Goal: Task Accomplishment & Management: Complete application form

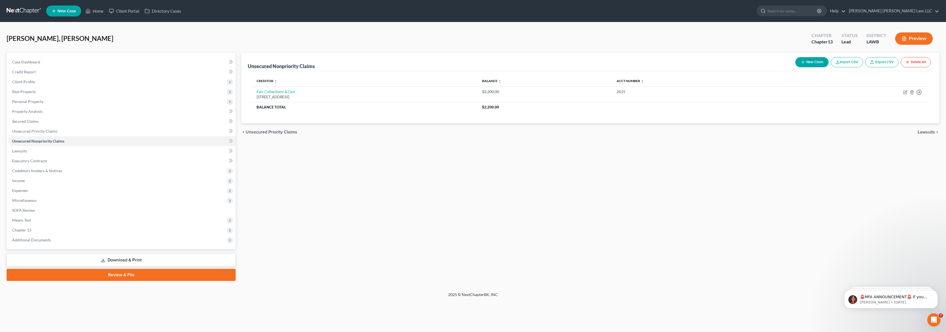
click at [24, 11] on link at bounding box center [24, 11] width 35 height 10
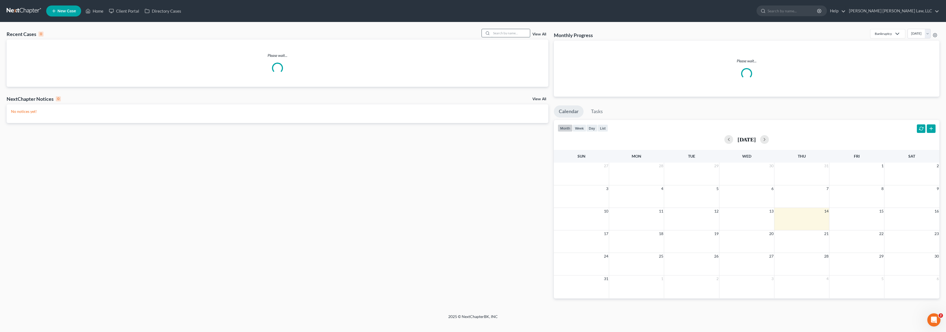
click at [515, 35] on input "search" at bounding box center [510, 33] width 38 height 8
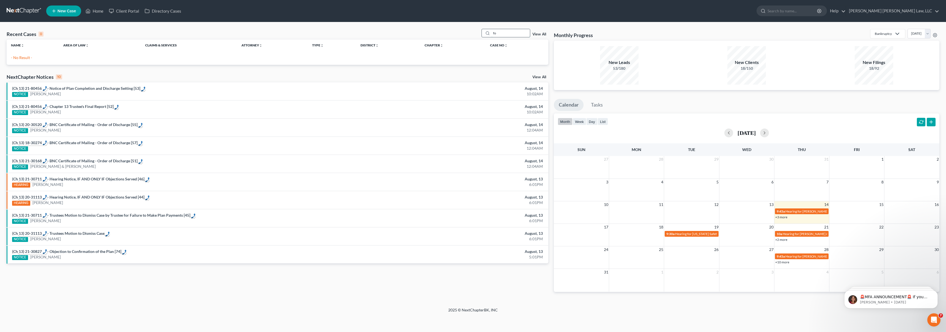
type input "f"
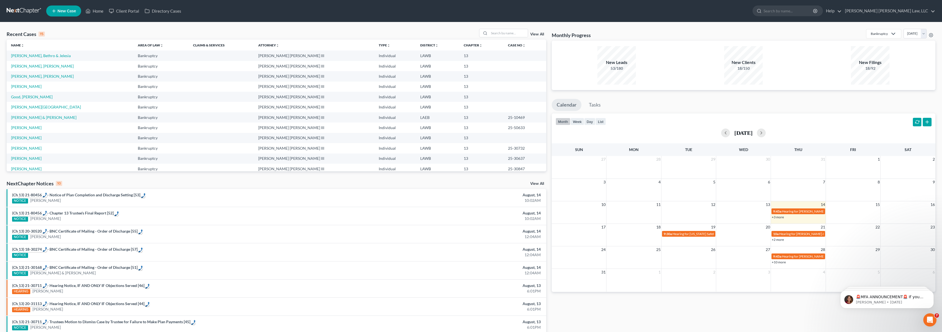
click at [64, 14] on link "New Case" at bounding box center [63, 10] width 35 height 11
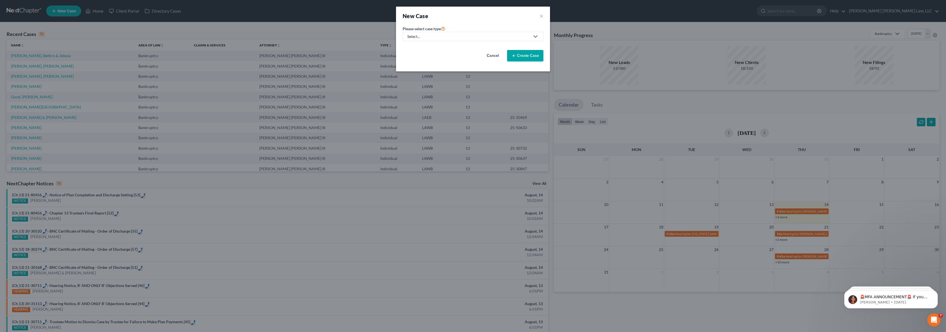
click at [439, 33] on link "Select..." at bounding box center [473, 36] width 141 height 9
click at [424, 48] on div "Bankruptcy" at bounding box center [432, 47] width 49 height 5
select select "36"
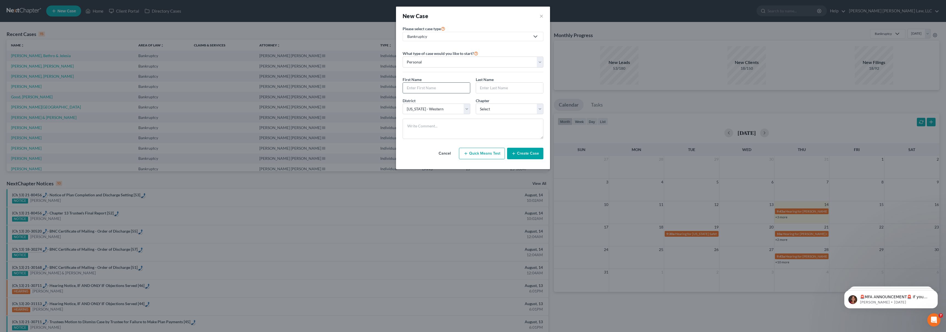
click at [421, 85] on input "text" at bounding box center [436, 88] width 67 height 10
type input "[PERSON_NAME]"
type input "Fountain"
select select "3"
click at [535, 159] on button "Create Case" at bounding box center [525, 154] width 36 height 12
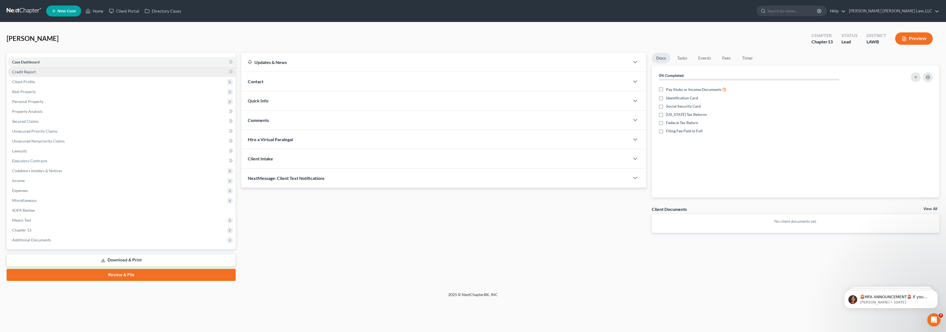
click at [46, 74] on link "Credit Report" at bounding box center [122, 72] width 228 height 10
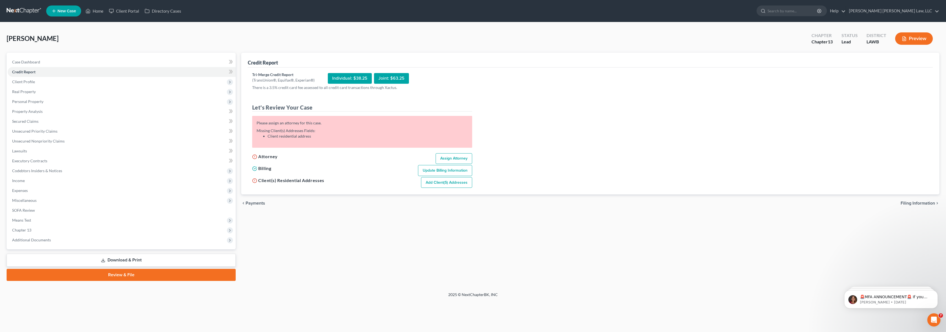
click at [455, 153] on link "Assign Attorney" at bounding box center [454, 158] width 37 height 11
select select "1"
select select "0"
select select "3"
select select "36"
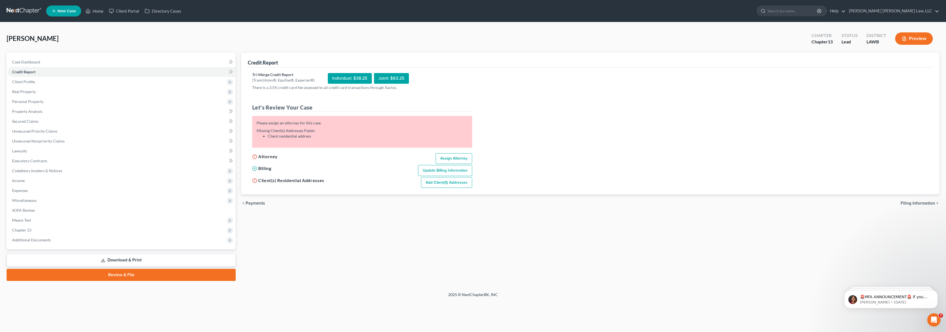
select select "19"
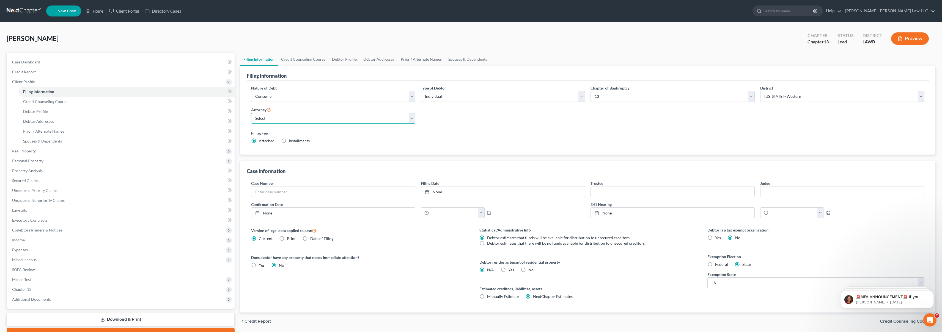
click at [276, 118] on select "Select [PERSON_NAME] [PERSON_NAME] III - LAWB [PERSON_NAME] [PERSON_NAME] III -…" at bounding box center [333, 118] width 164 height 11
select select "0"
click at [127, 71] on link "Credit Report" at bounding box center [121, 72] width 227 height 10
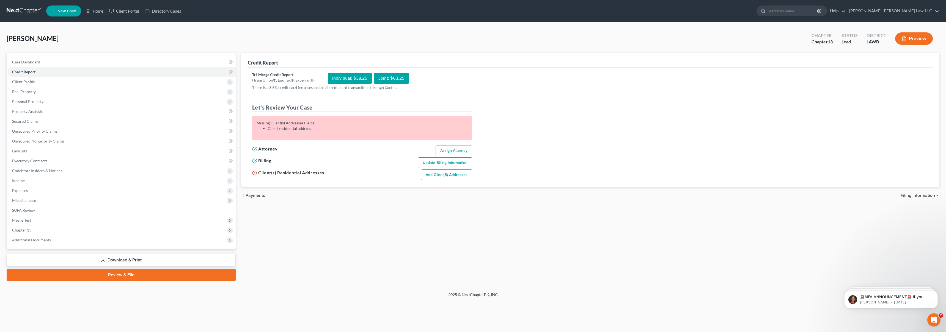
click at [439, 174] on link "Add Client(s) Addresses" at bounding box center [446, 175] width 51 height 11
select select "0"
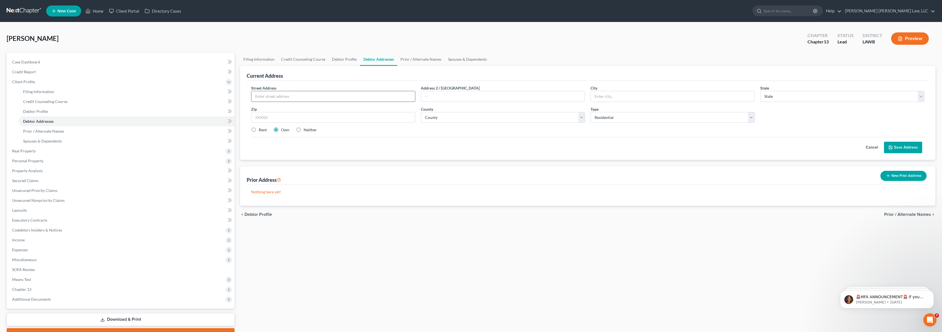
click at [313, 99] on input "text" at bounding box center [333, 96] width 164 height 10
click at [311, 100] on input "[STREET_ADDRESS][PERSON_NAME]" at bounding box center [333, 96] width 164 height 10
type input "[STREET_ADDRESS][PERSON_NAME]"
type input "Monroe"
select select "19"
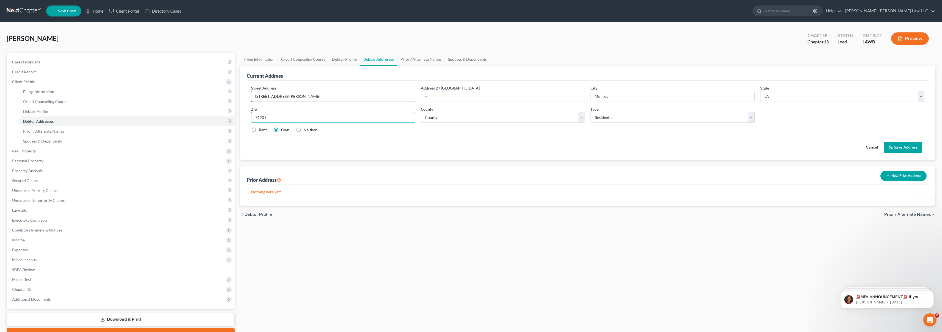
type input "71201"
select select "36"
click at [259, 130] on label "Rent" at bounding box center [263, 129] width 8 height 5
click at [261, 130] on input "Rent" at bounding box center [263, 129] width 4 height 4
radio input "true"
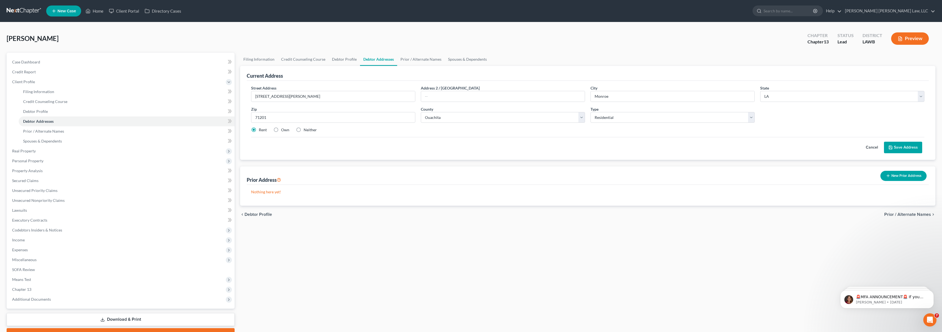
click at [913, 149] on button "Save Address" at bounding box center [903, 148] width 38 height 12
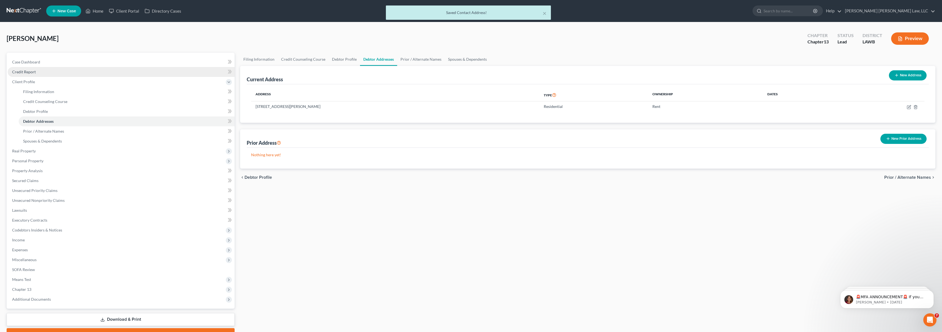
click at [33, 72] on span "Credit Report" at bounding box center [24, 72] width 24 height 5
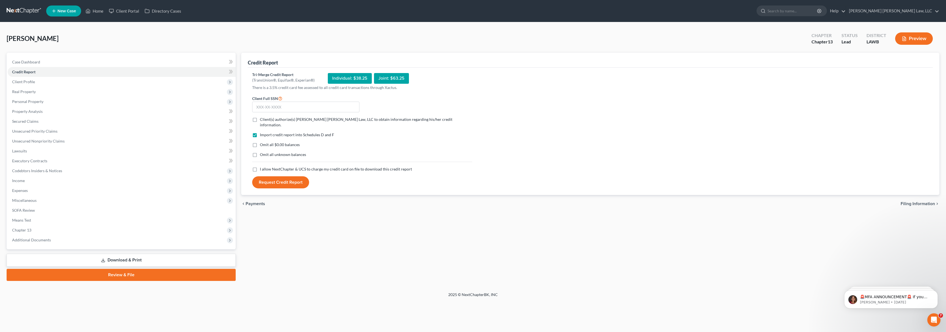
click at [260, 167] on label "I allow NextChapter & UCS to charge my credit card on file to download this cre…" at bounding box center [336, 169] width 152 height 5
click at [262, 167] on input "I allow NextChapter & UCS to charge my credit card on file to download this cre…" at bounding box center [264, 169] width 4 height 4
checkbox input "true"
click at [260, 152] on label "Omit all unknown balances" at bounding box center [283, 154] width 46 height 5
click at [262, 152] on input "Omit all unknown balances" at bounding box center [264, 154] width 4 height 4
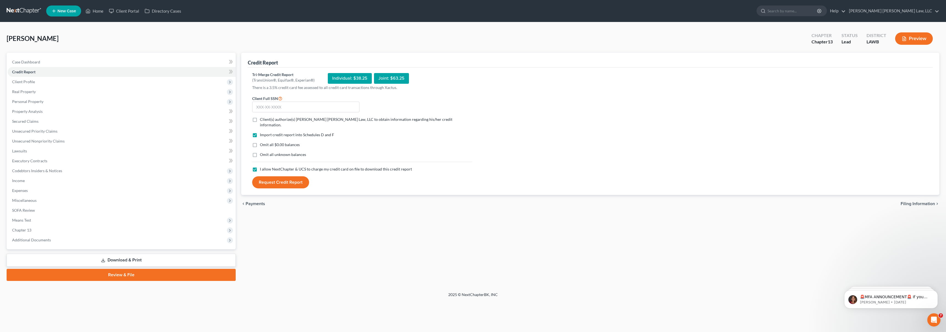
checkbox input "true"
click at [260, 142] on label "Omit all $0.00 balances" at bounding box center [280, 144] width 40 height 5
click at [262, 142] on input "Omit all $0.00 balances" at bounding box center [264, 144] width 4 height 4
checkbox input "true"
click at [260, 121] on label "Client(s) authorize(s) [PERSON_NAME] [PERSON_NAME] Law, LLC to obtain informati…" at bounding box center [366, 122] width 212 height 11
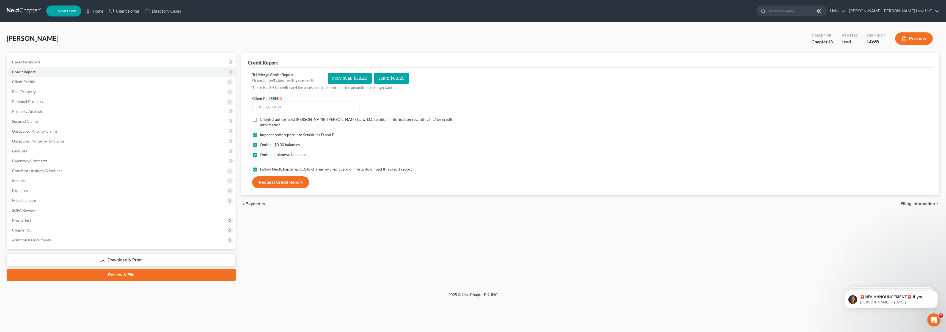
click at [262, 120] on input "Client(s) authorize(s) [PERSON_NAME] [PERSON_NAME] Law, LLC to obtain informati…" at bounding box center [264, 119] width 4 height 4
checkbox input "true"
click at [264, 111] on input "text" at bounding box center [305, 107] width 107 height 11
type input "434-43-5827"
click at [297, 177] on button "Request Credit Report" at bounding box center [280, 183] width 57 height 12
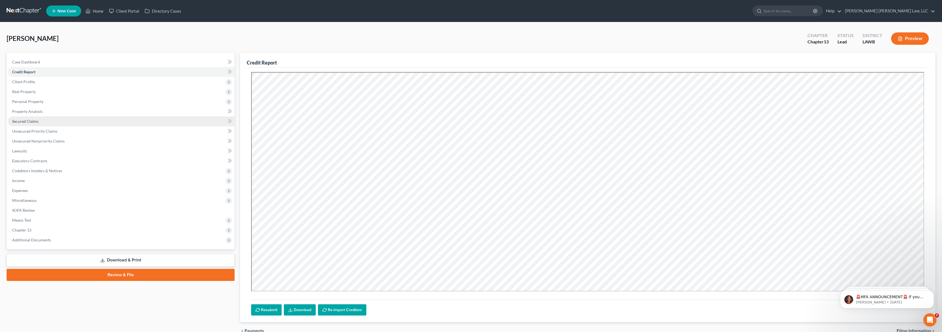
click at [78, 123] on link "Secured Claims" at bounding box center [121, 122] width 227 height 10
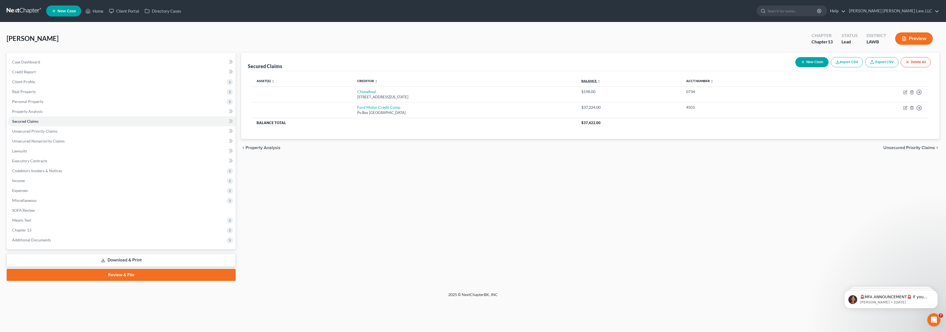
click at [601, 81] on link "Balance expand_more expand_less unfold_more" at bounding box center [590, 81] width 19 height 4
click at [86, 133] on link "Unsecured Priority Claims" at bounding box center [122, 131] width 228 height 10
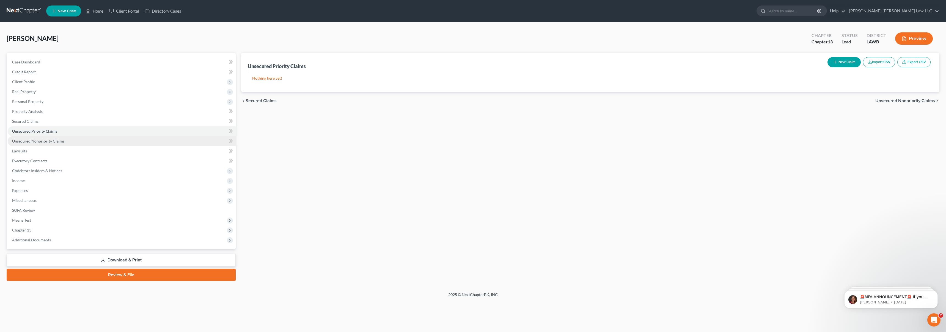
click at [93, 141] on link "Unsecured Nonpriority Claims" at bounding box center [122, 141] width 228 height 10
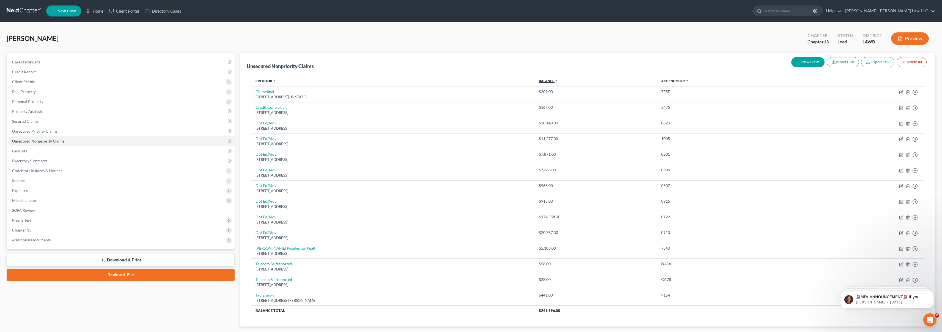
click at [558, 79] on link "Balance expand_more expand_less unfold_more" at bounding box center [548, 81] width 19 height 4
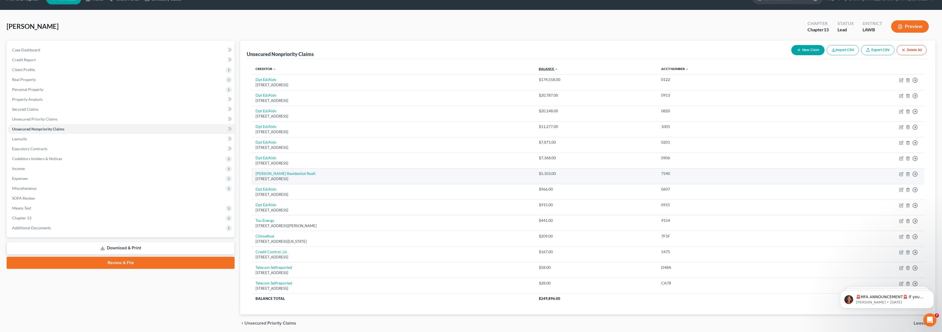
scroll to position [15, 0]
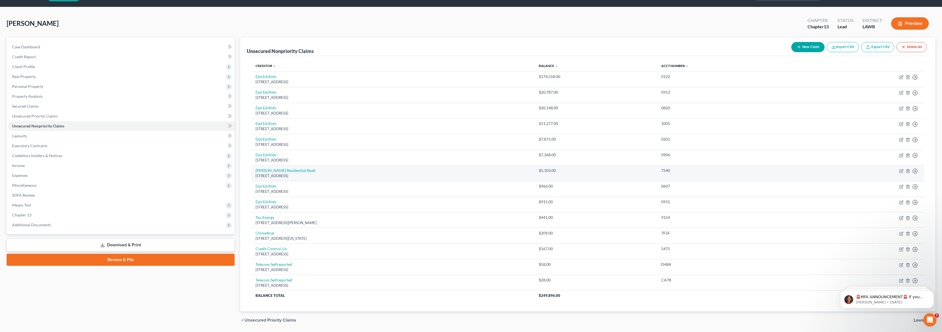
drag, startPoint x: 598, startPoint y: 169, endPoint x: 546, endPoint y: 177, distance: 52.6
click at [546, 177] on tr "[PERSON_NAME] Residential Realt [STREET_ADDRESS] $5,103.00 7540 Move to D Move …" at bounding box center [587, 174] width 673 height 16
click at [239, 176] on div "Unsecured Nonpriority Claims New Claim Import CSV Export CSV Delete All Credito…" at bounding box center [587, 184] width 701 height 292
click at [49, 120] on link "Unsecured Priority Claims" at bounding box center [121, 116] width 227 height 10
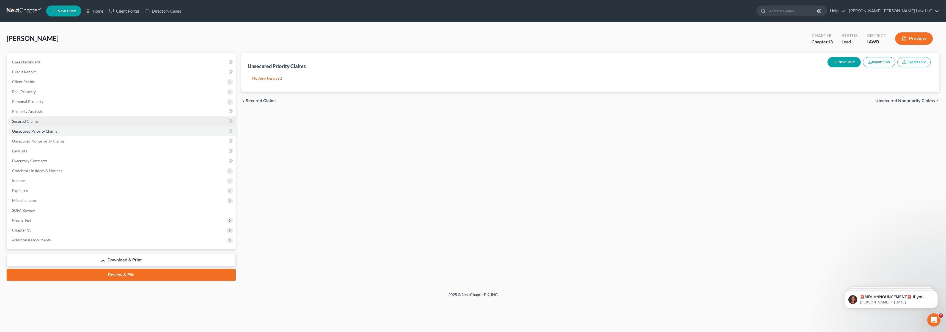
click at [53, 122] on link "Secured Claims" at bounding box center [122, 122] width 228 height 10
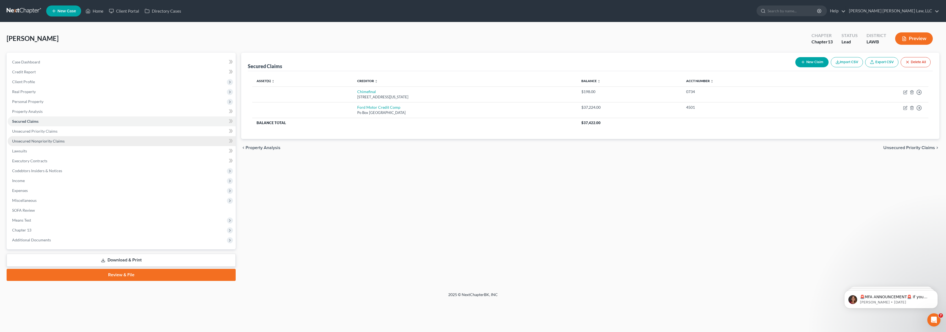
click at [62, 142] on span "Unsecured Nonpriority Claims" at bounding box center [38, 141] width 53 height 5
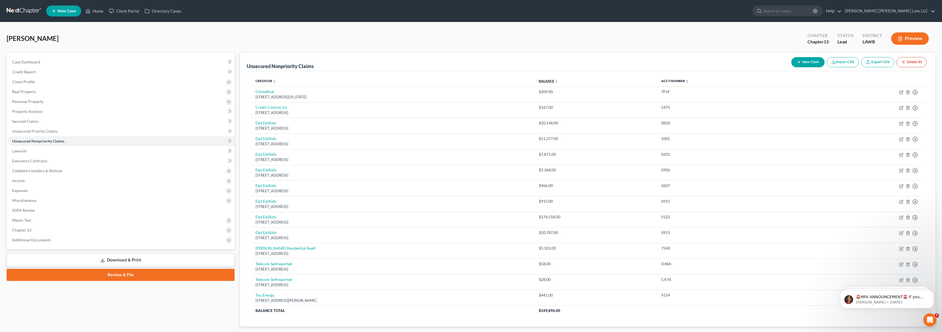
click at [558, 80] on link "Balance expand_more expand_less unfold_more" at bounding box center [548, 81] width 19 height 4
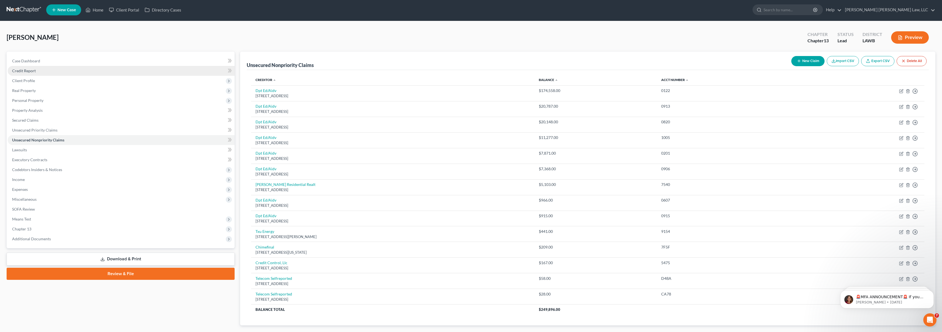
click at [59, 71] on link "Credit Report" at bounding box center [121, 71] width 227 height 10
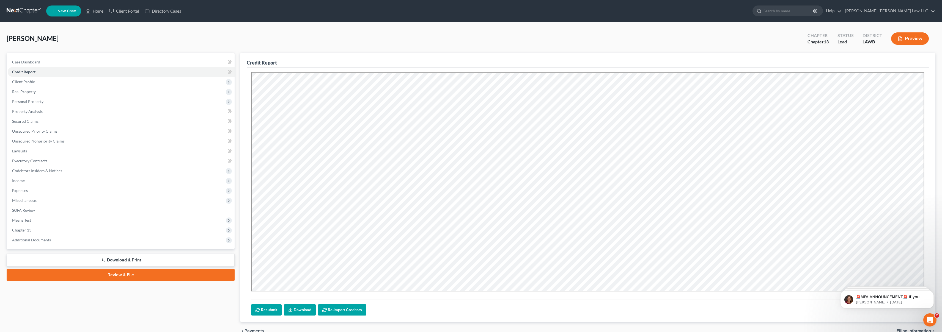
click at [24, 10] on link at bounding box center [24, 11] width 35 height 10
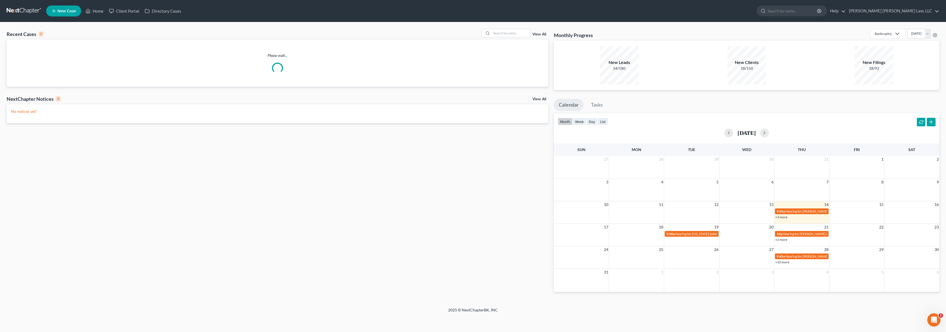
click at [66, 10] on span "New Case" at bounding box center [66, 11] width 18 height 4
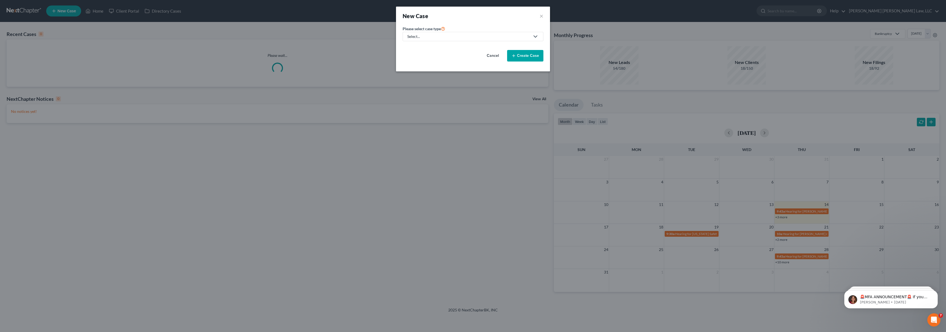
click at [446, 38] on div "Select..." at bounding box center [468, 36] width 123 height 5
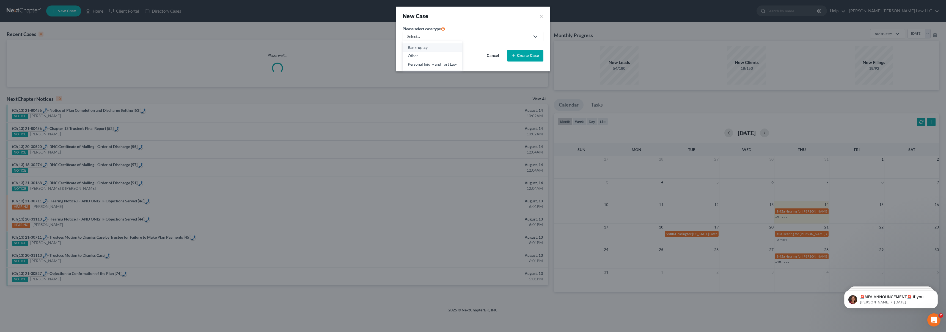
click at [425, 48] on div "Bankruptcy" at bounding box center [432, 47] width 49 height 5
select select "36"
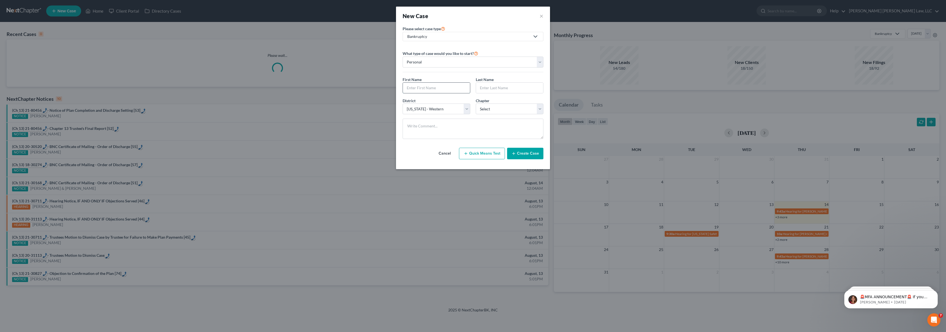
click at [419, 88] on input "text" at bounding box center [436, 88] width 67 height 10
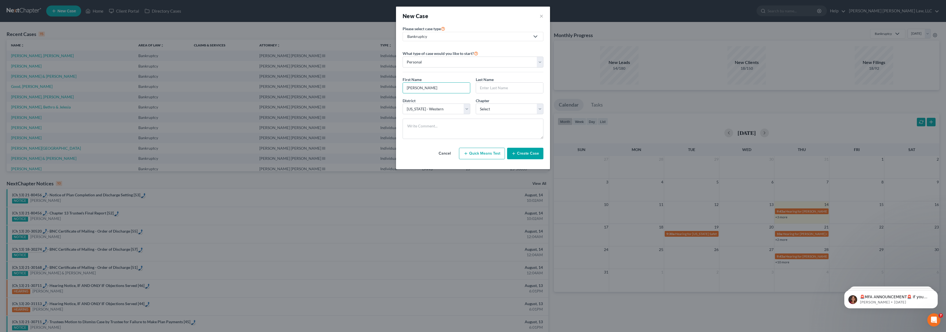
type input "Betty"
type input "Hardy"
click at [489, 105] on select "Select 7 11 12 13" at bounding box center [510, 109] width 68 height 11
select select "3"
click at [517, 153] on button "Create Case" at bounding box center [525, 154] width 36 height 12
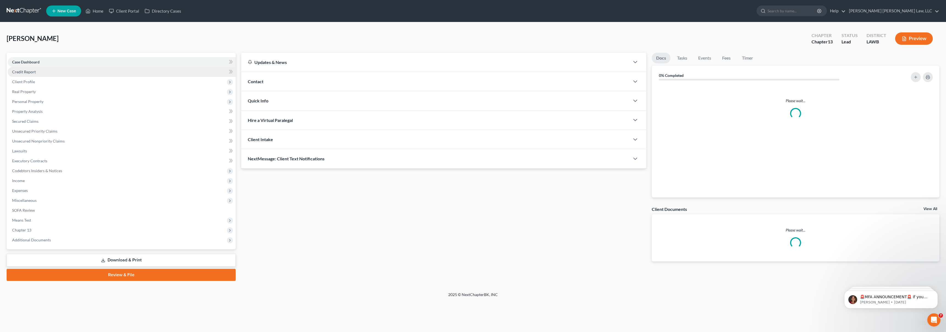
click at [62, 70] on link "Credit Report" at bounding box center [122, 72] width 228 height 10
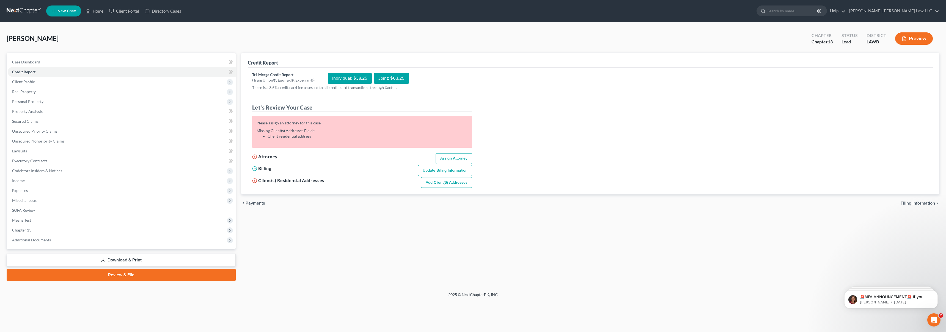
click at [449, 161] on link "Assign Attorney" at bounding box center [454, 158] width 37 height 11
select select "1"
select select "0"
select select "3"
select select "36"
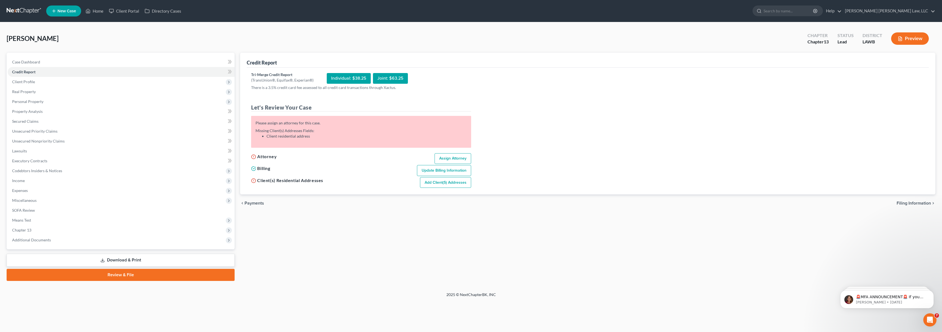
select select "19"
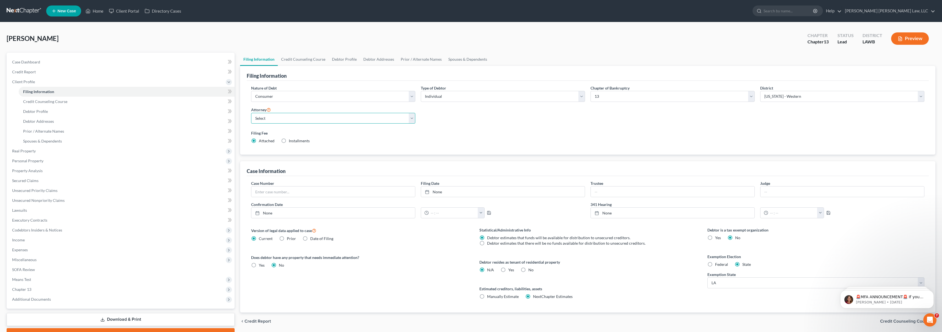
click at [317, 116] on select "Select [PERSON_NAME] [PERSON_NAME] III - LAWB [PERSON_NAME] [PERSON_NAME] III -…" at bounding box center [333, 118] width 164 height 11
select select "0"
click at [23, 70] on span "Credit Report" at bounding box center [24, 72] width 24 height 5
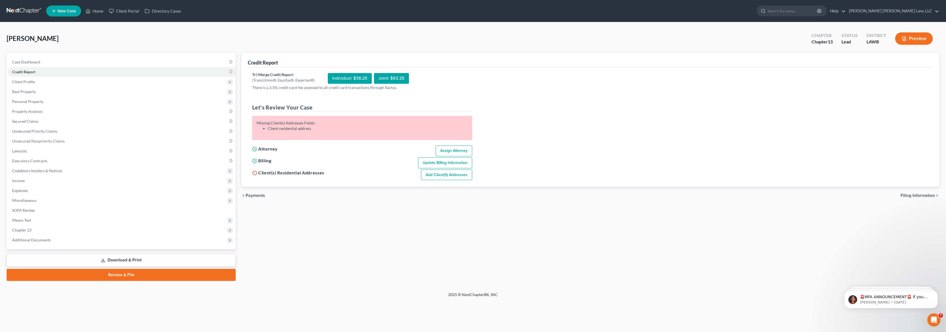
click at [445, 175] on link "Add Client(s) Addresses" at bounding box center [446, 175] width 51 height 11
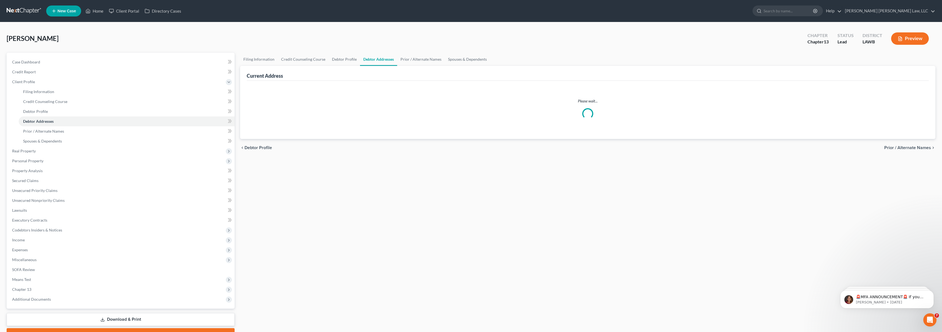
select select "0"
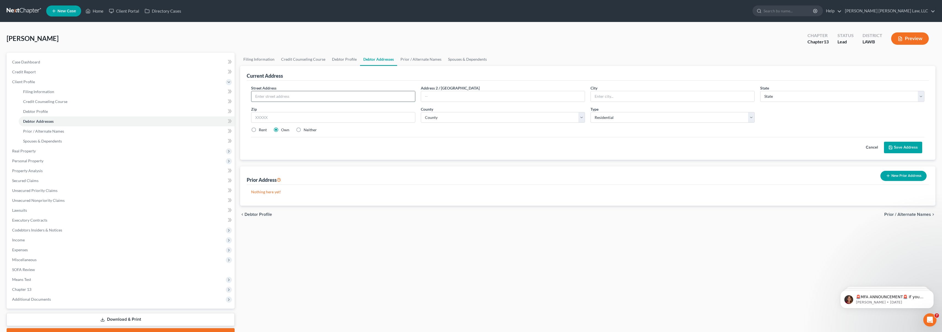
click at [309, 95] on input "text" at bounding box center [333, 96] width 164 height 10
type input "213 Davis Drive"
type input "Monroe"
select select "19"
type input "71202"
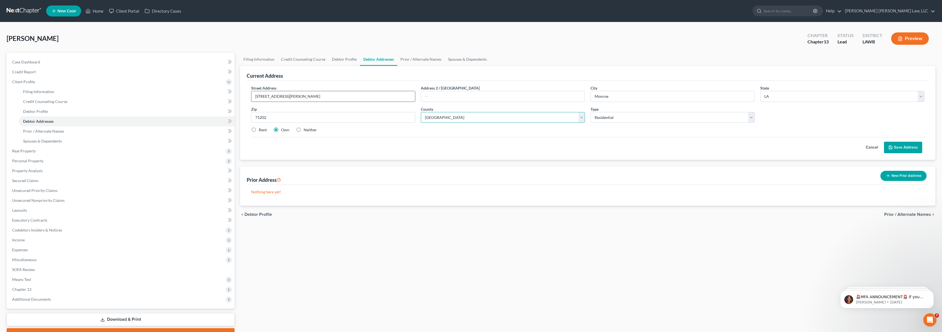
select select "36"
click at [259, 129] on label "Rent" at bounding box center [263, 129] width 8 height 5
click at [261, 129] on input "Rent" at bounding box center [263, 129] width 4 height 4
radio input "true"
click at [281, 129] on label "Own" at bounding box center [285, 129] width 8 height 5
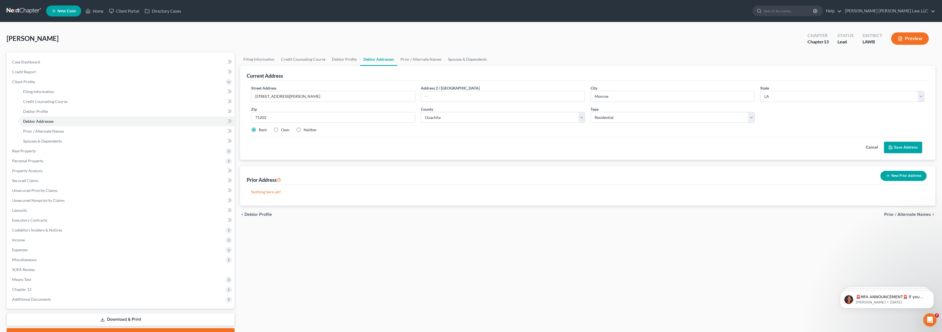
click at [283, 129] on input "Own" at bounding box center [285, 129] width 4 height 4
radio input "true"
click at [901, 145] on button "Save Address" at bounding box center [903, 148] width 38 height 12
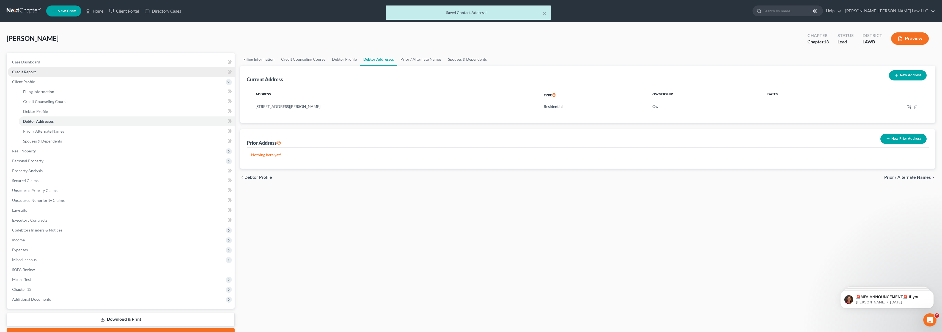
click at [39, 73] on link "Credit Report" at bounding box center [121, 72] width 227 height 10
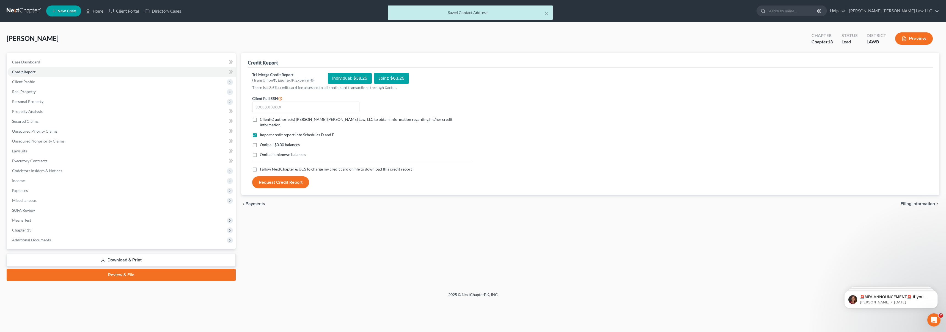
click at [260, 167] on label "I allow NextChapter & UCS to charge my credit card on file to download this cre…" at bounding box center [336, 169] width 152 height 5
click at [262, 167] on input "I allow NextChapter & UCS to charge my credit card on file to download this cre…" at bounding box center [264, 169] width 4 height 4
checkbox input "true"
click at [260, 152] on label "Omit all unknown balances" at bounding box center [283, 154] width 46 height 5
click at [262, 152] on input "Omit all unknown balances" at bounding box center [264, 154] width 4 height 4
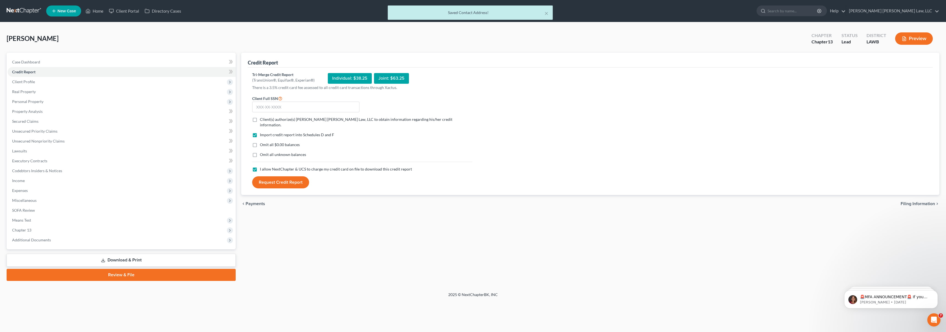
checkbox input "true"
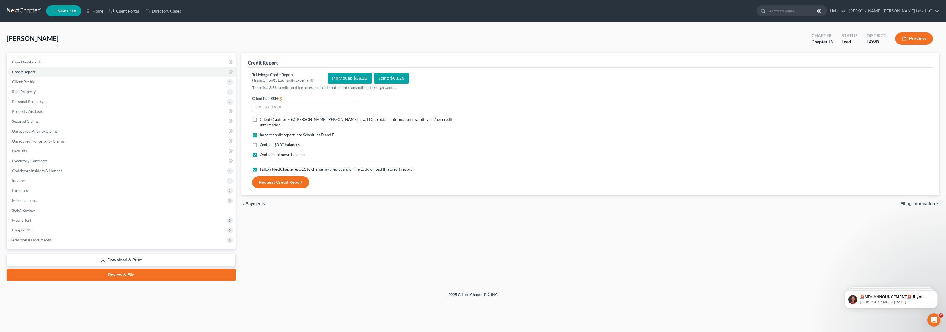
click at [260, 142] on label "Omit all $0.00 balances" at bounding box center [280, 144] width 40 height 5
click at [262, 142] on input "Omit all $0.00 balances" at bounding box center [264, 144] width 4 height 4
checkbox input "true"
click at [260, 120] on label "Client(s) authorize(s) [PERSON_NAME] [PERSON_NAME] Law, LLC to obtain informati…" at bounding box center [366, 122] width 212 height 11
click at [262, 120] on input "Client(s) authorize(s) [PERSON_NAME] [PERSON_NAME] Law, LLC to obtain informati…" at bounding box center [264, 119] width 4 height 4
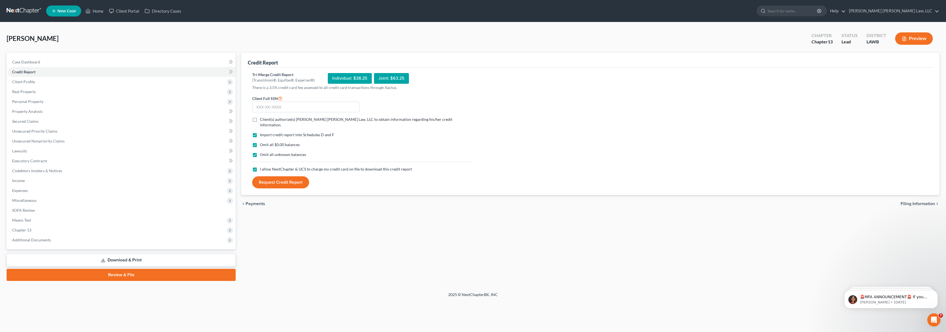
checkbox input "true"
click at [269, 111] on input "text" at bounding box center [305, 107] width 107 height 11
type input "438-72-6222"
click at [298, 180] on button "Request Credit Report" at bounding box center [280, 183] width 57 height 12
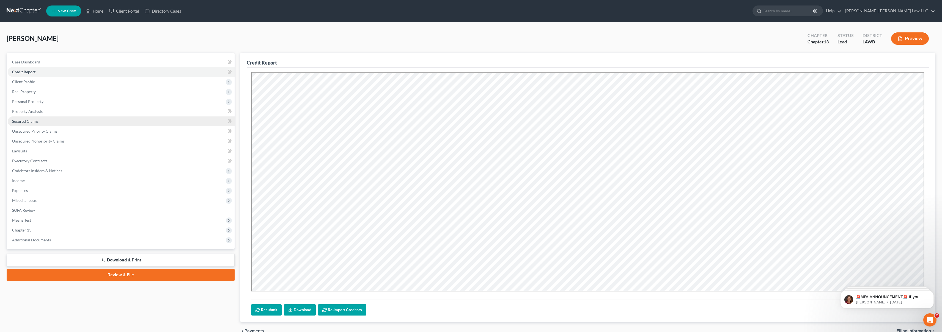
click at [115, 124] on link "Secured Claims" at bounding box center [121, 122] width 227 height 10
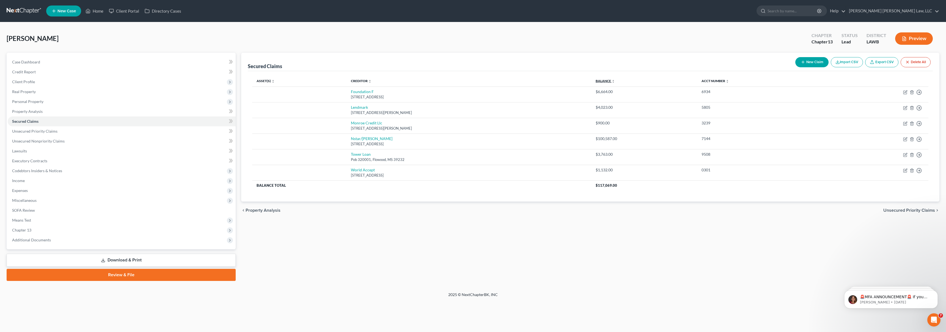
click at [615, 81] on link "Balance expand_more expand_less unfold_more" at bounding box center [605, 81] width 19 height 4
click at [55, 141] on span "Unsecured Nonpriority Claims" at bounding box center [38, 141] width 53 height 5
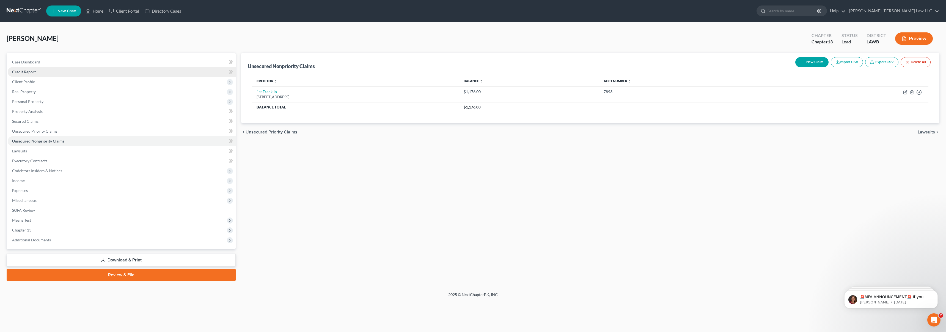
click at [69, 73] on link "Credit Report" at bounding box center [122, 72] width 228 height 10
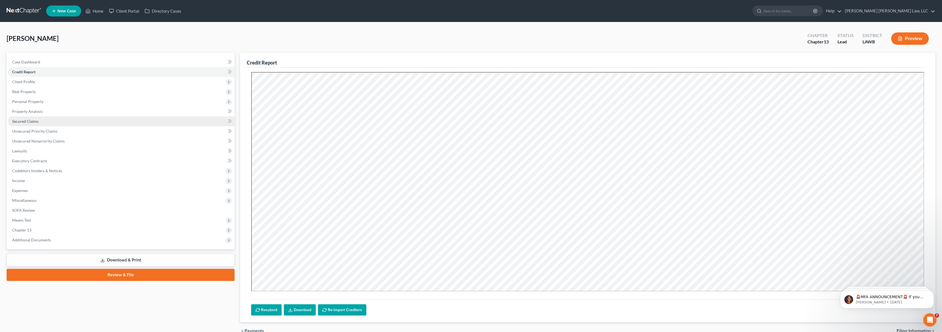
click at [104, 123] on link "Secured Claims" at bounding box center [121, 122] width 227 height 10
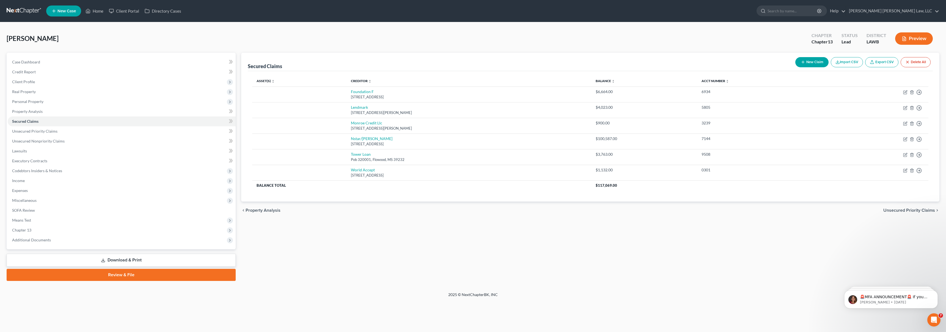
click at [332, 42] on div "Hardy, Betty Upgraded Chapter Chapter 13 Status Lead District LAWB Preview" at bounding box center [473, 41] width 933 height 24
click at [334, 42] on div "Hardy, Betty Upgraded Chapter Chapter 13 Status Lead District LAWB Preview" at bounding box center [473, 41] width 933 height 24
